Goal: Information Seeking & Learning: Learn about a topic

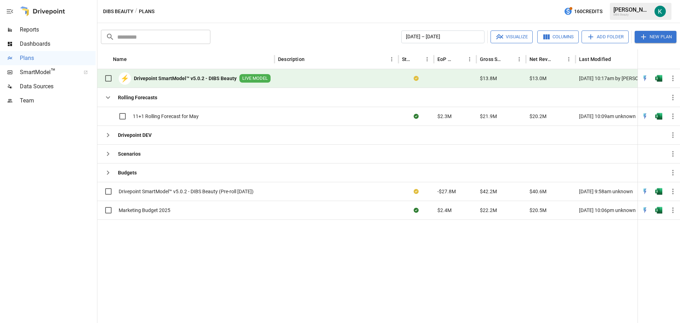
click at [28, 24] on div "Reports" at bounding box center [48, 30] width 96 height 14
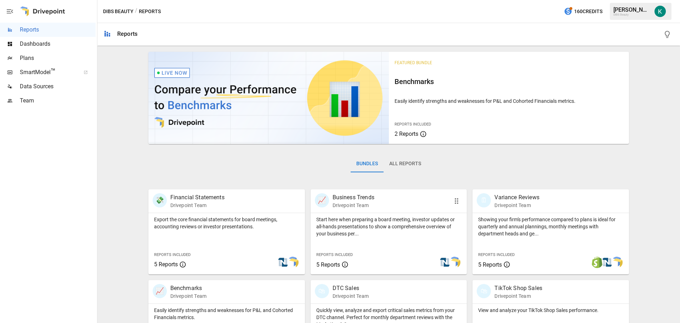
click at [375, 244] on div "Start here when preparing a board meeting, investor updates or all-hands presen…" at bounding box center [389, 243] width 157 height 61
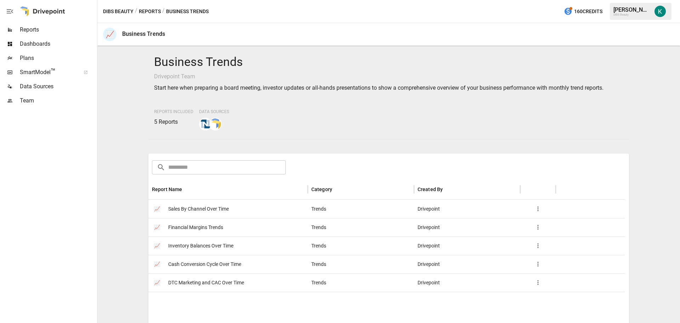
drag, startPoint x: 186, startPoint y: 212, endPoint x: 128, endPoint y: 190, distance: 61.6
click at [100, 183] on div "Business Trends Drivepoint Team Start here when preparing a board meeting, inve…" at bounding box center [388, 184] width 583 height 277
click at [202, 211] on span "Sales By Channel Over Time" at bounding box center [198, 209] width 61 height 18
click at [219, 123] on img at bounding box center [215, 123] width 11 height 11
click at [126, 261] on div "Business Trends Drivepoint Team Start here when preparing a board meeting, inve…" at bounding box center [388, 184] width 577 height 271
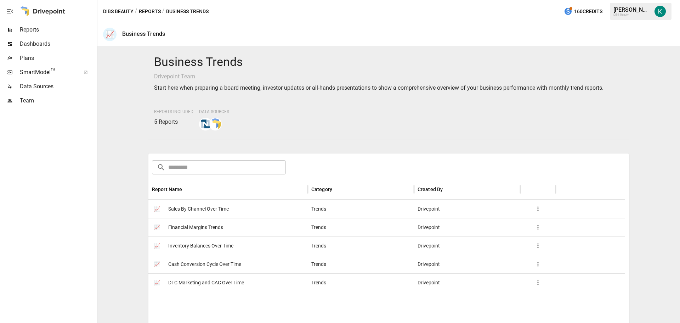
click at [28, 52] on div "Plans" at bounding box center [48, 58] width 96 height 14
